Goal: Check status: Check status

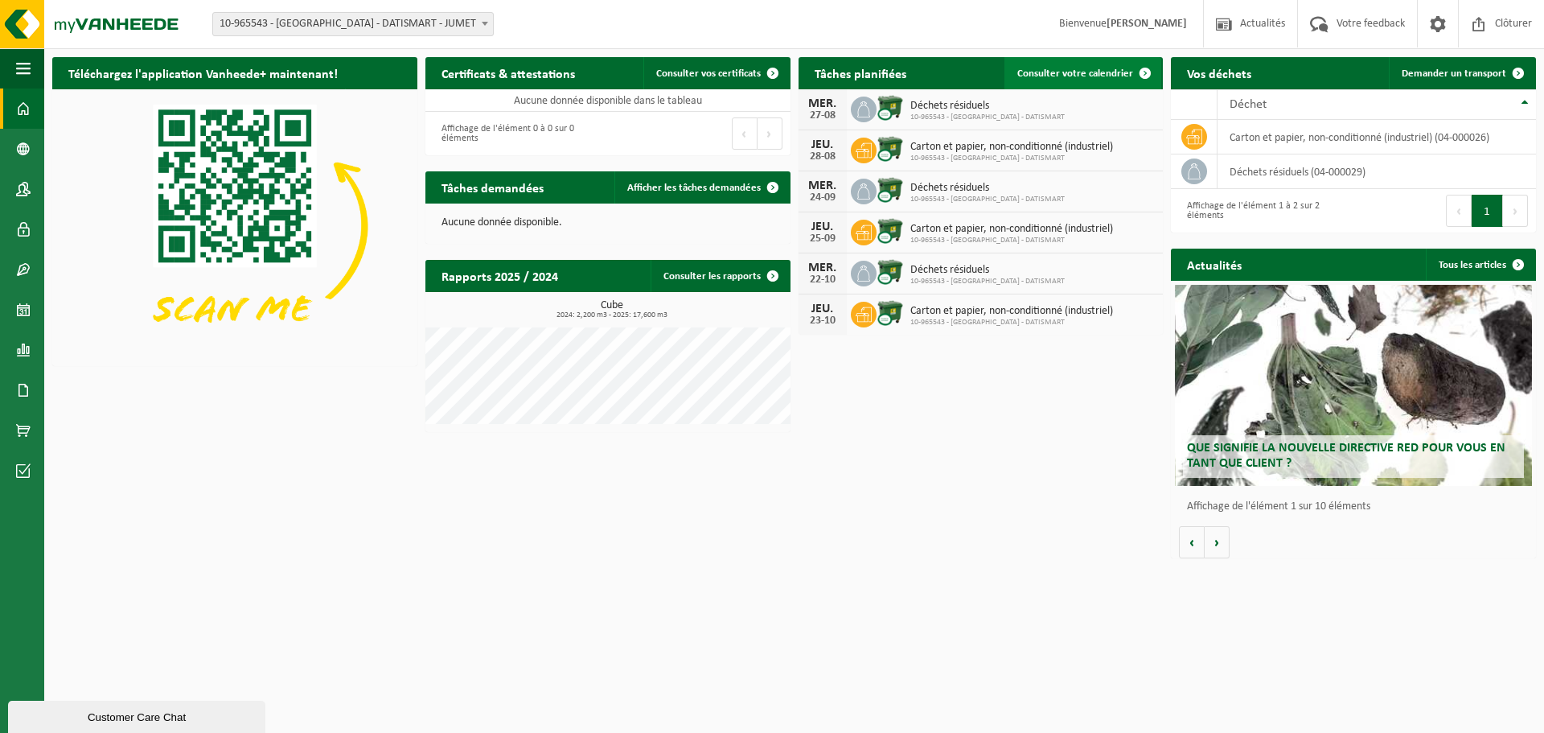
click at [1053, 73] on span "Consulter votre calendrier" at bounding box center [1075, 73] width 116 height 10
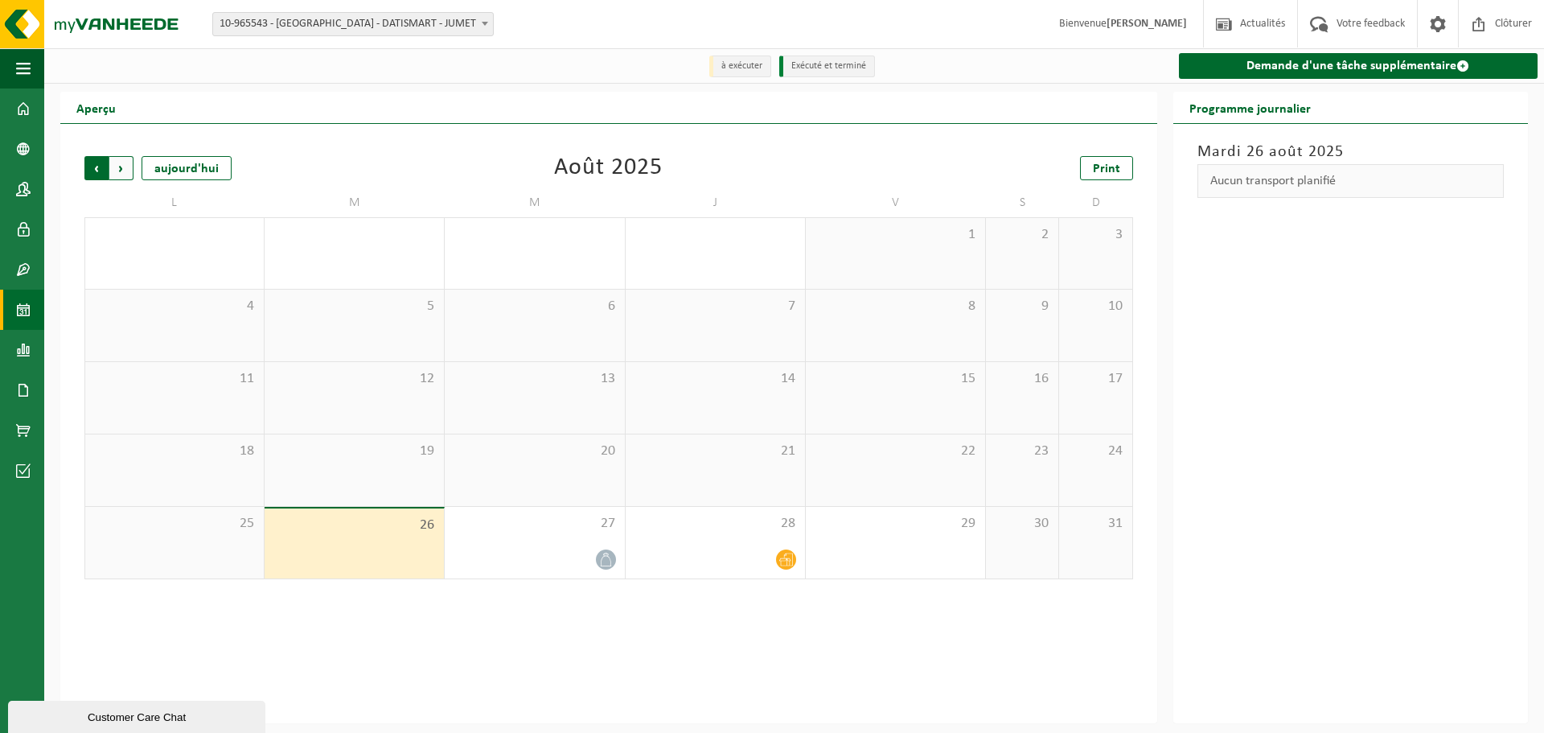
click at [121, 169] on span "Suivant" at bounding box center [121, 168] width 24 height 24
click at [116, 169] on span "Suivant" at bounding box center [121, 168] width 24 height 24
